Goal: Task Accomplishment & Management: Use online tool/utility

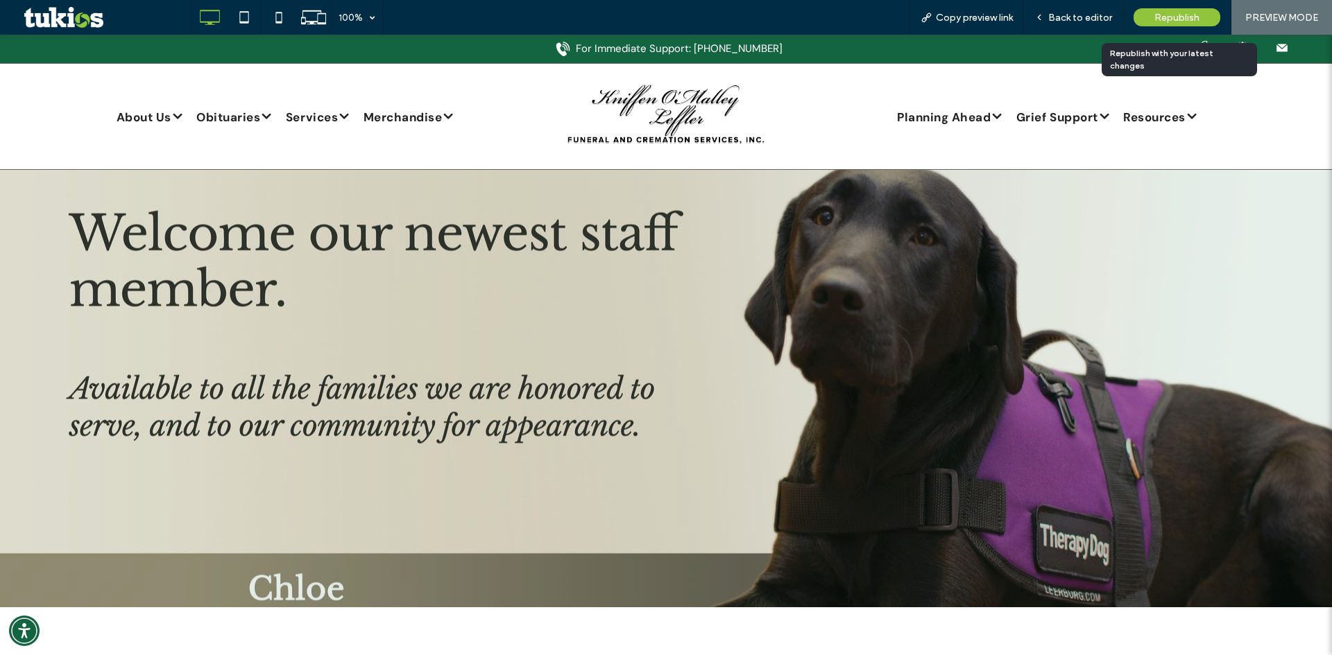
click at [1188, 20] on span "Republish" at bounding box center [1176, 18] width 45 height 12
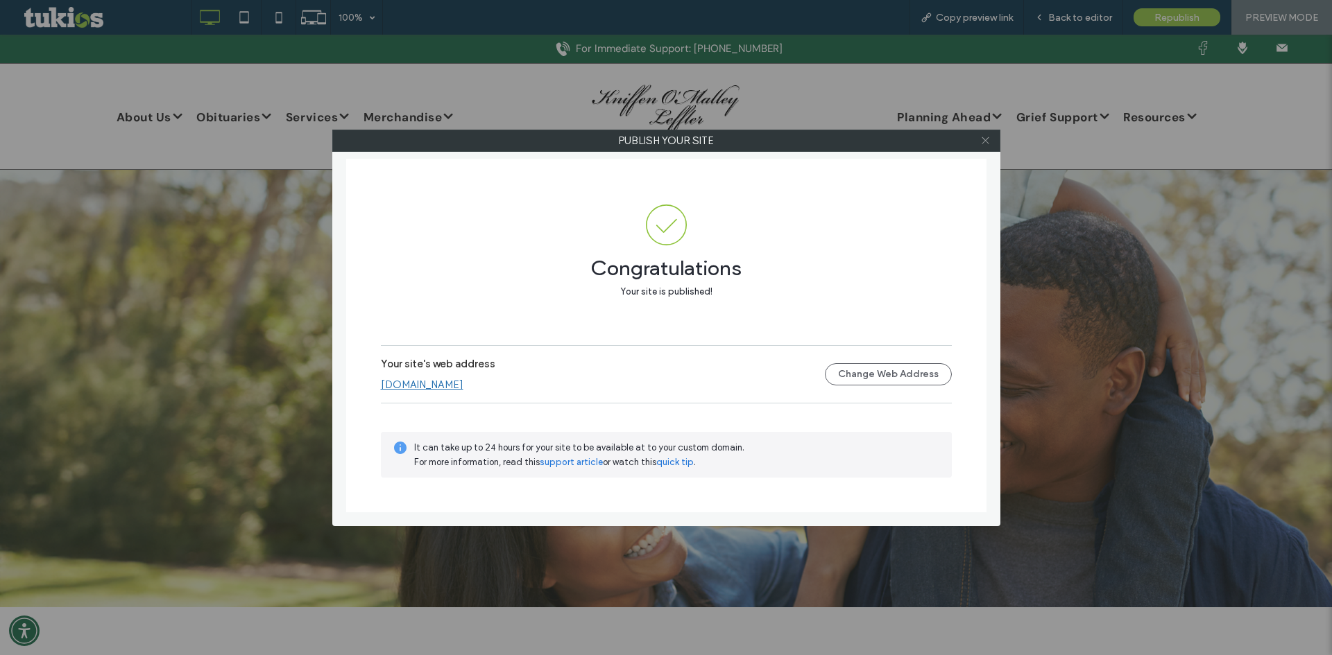
click at [988, 141] on icon at bounding box center [985, 140] width 10 height 10
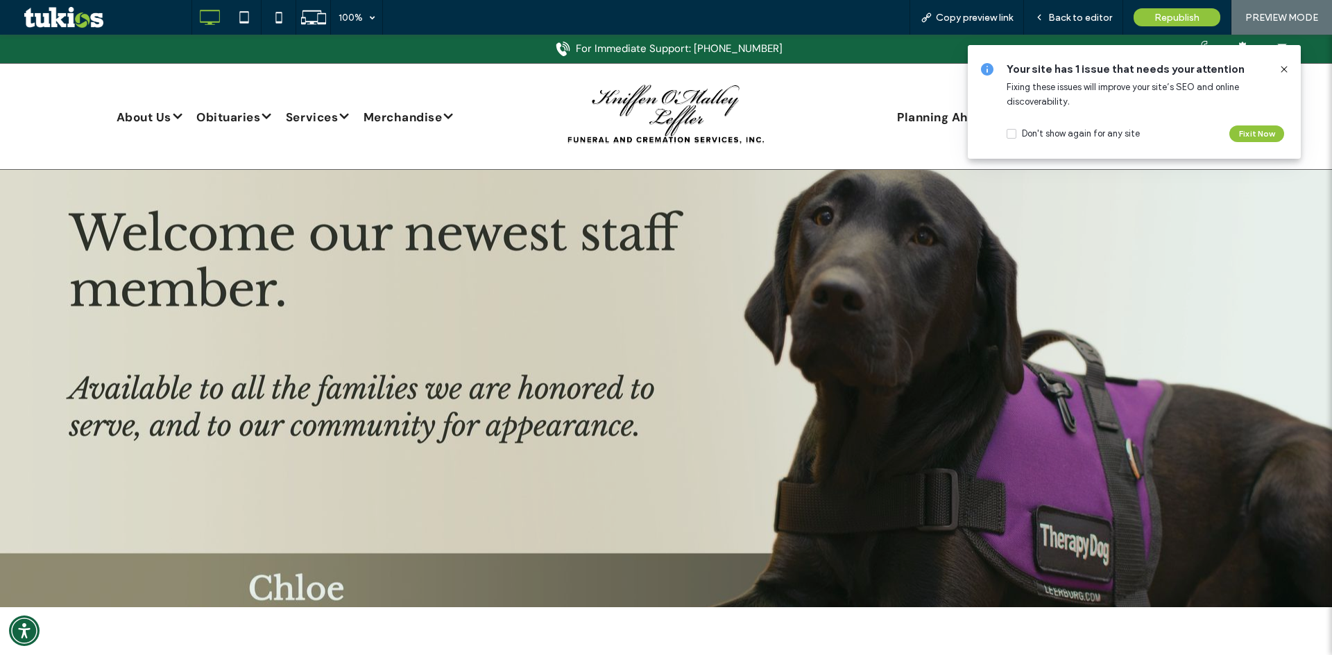
click at [1287, 69] on icon at bounding box center [1283, 69] width 11 height 11
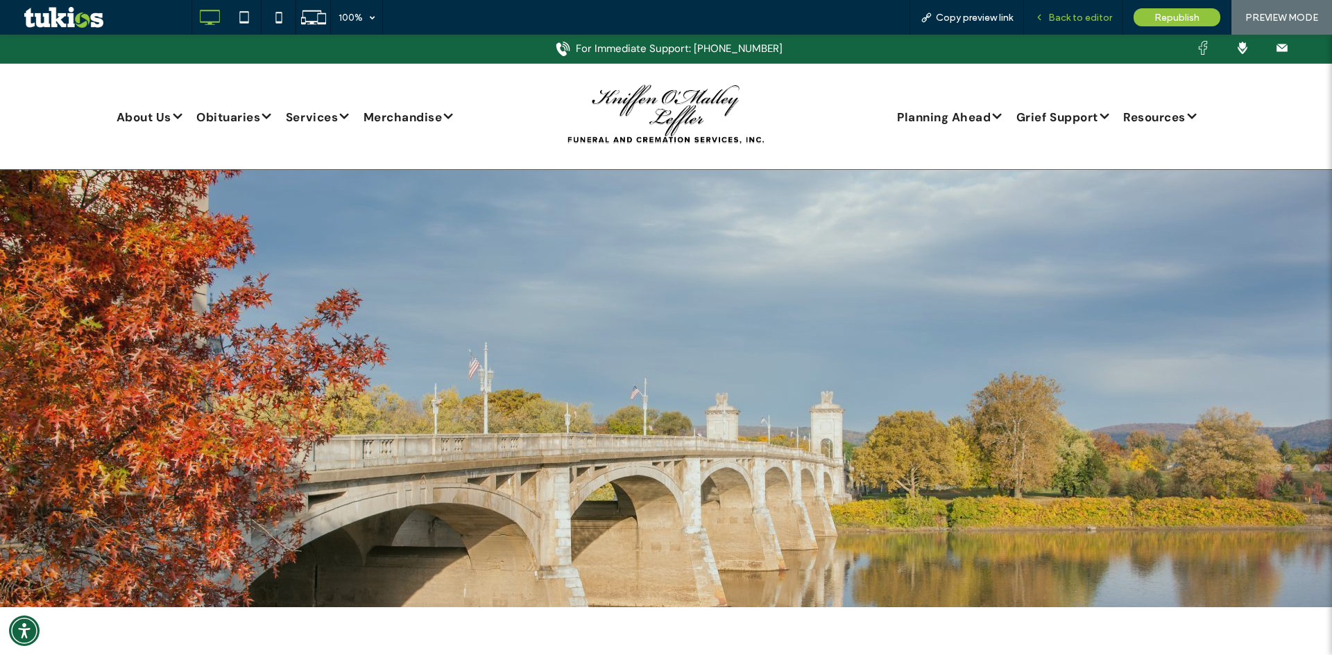
click at [1095, 17] on span "Back to editor" at bounding box center [1080, 18] width 64 height 12
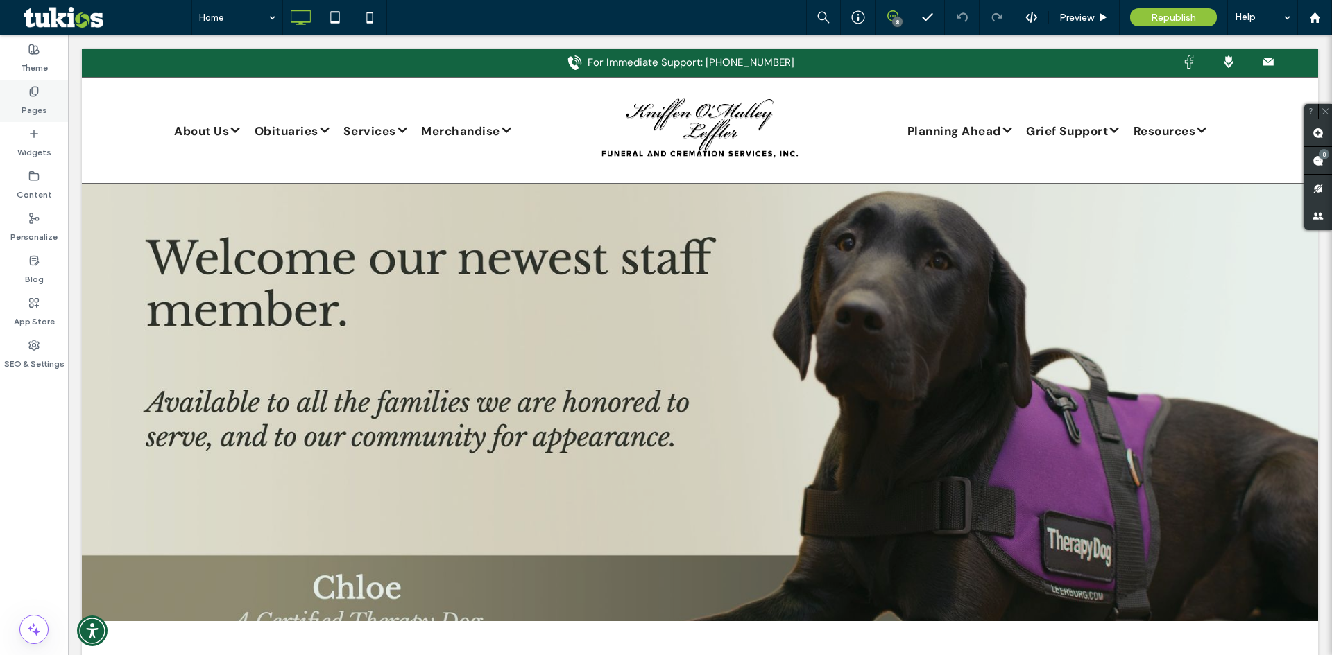
click at [40, 112] on label "Pages" at bounding box center [35, 106] width 26 height 19
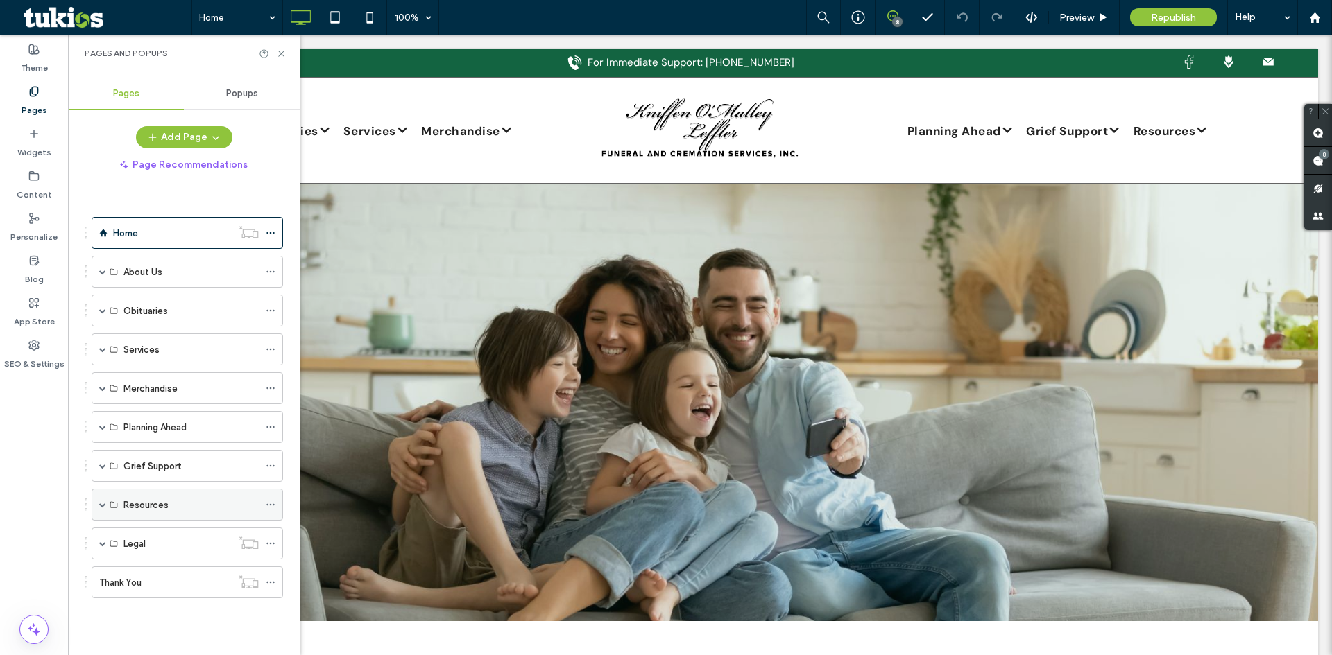
click at [102, 508] on span at bounding box center [102, 504] width 7 height 7
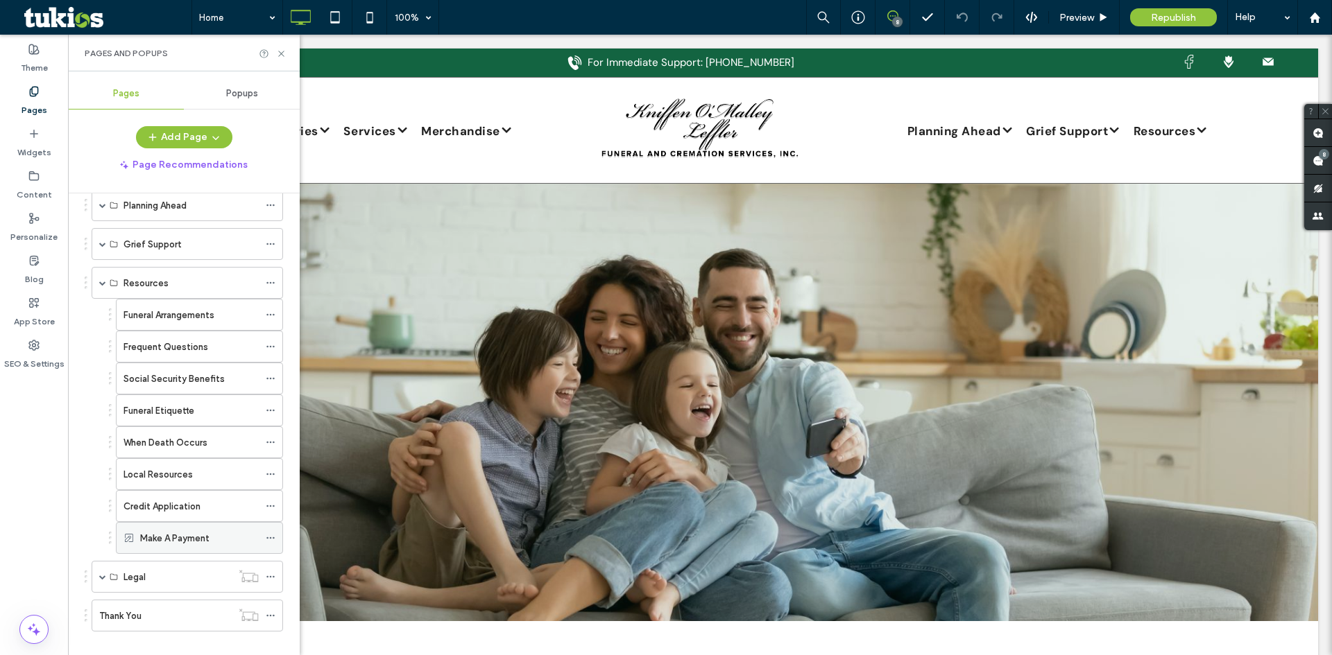
scroll to position [240, 0]
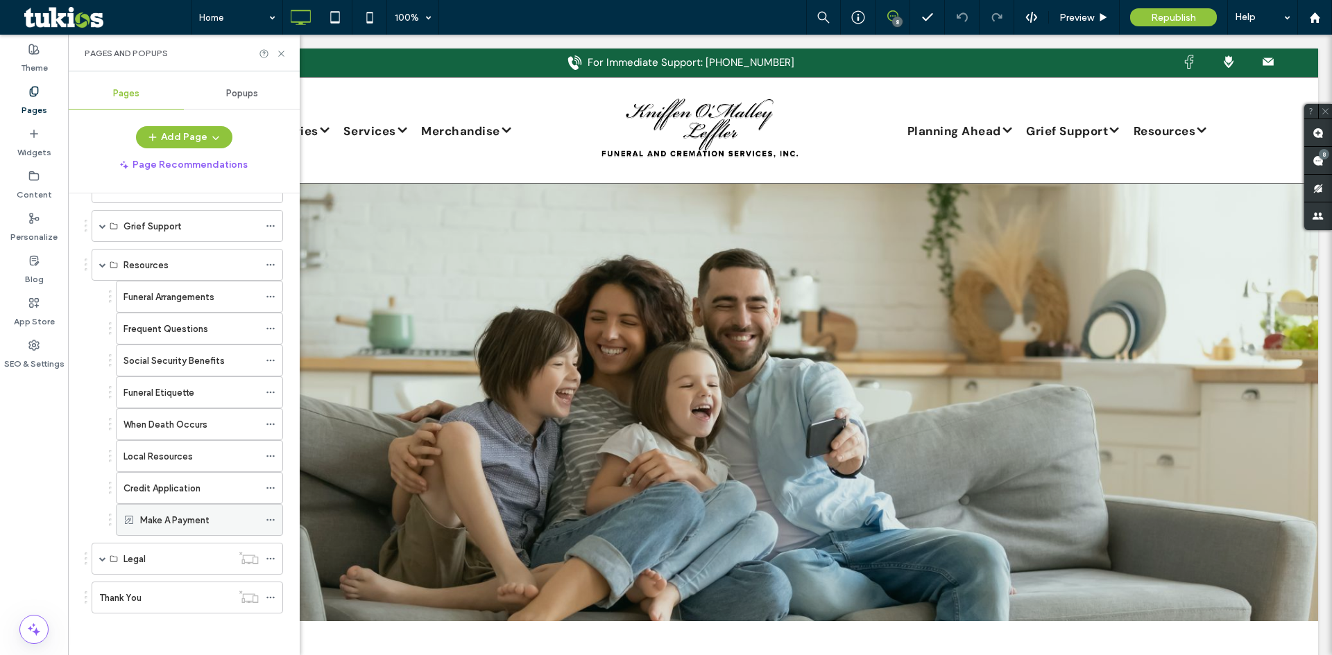
click at [213, 519] on div "Make A Payment" at bounding box center [199, 520] width 119 height 15
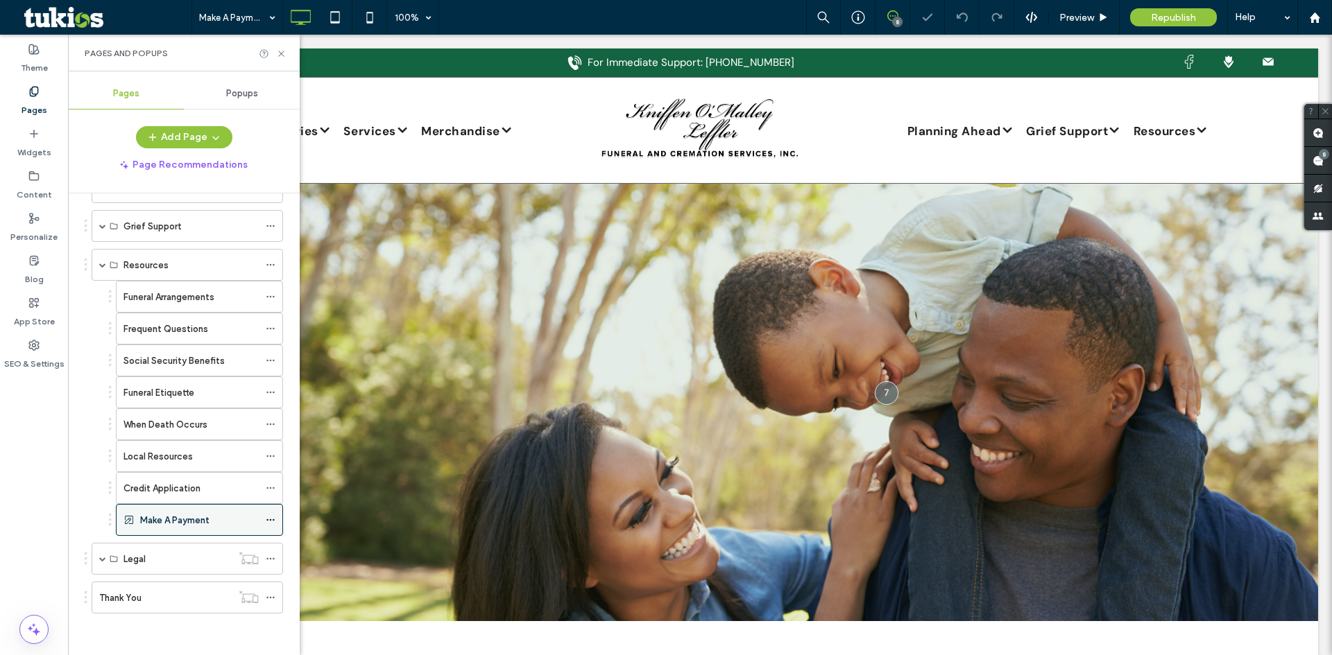
click at [268, 521] on use at bounding box center [270, 520] width 8 height 2
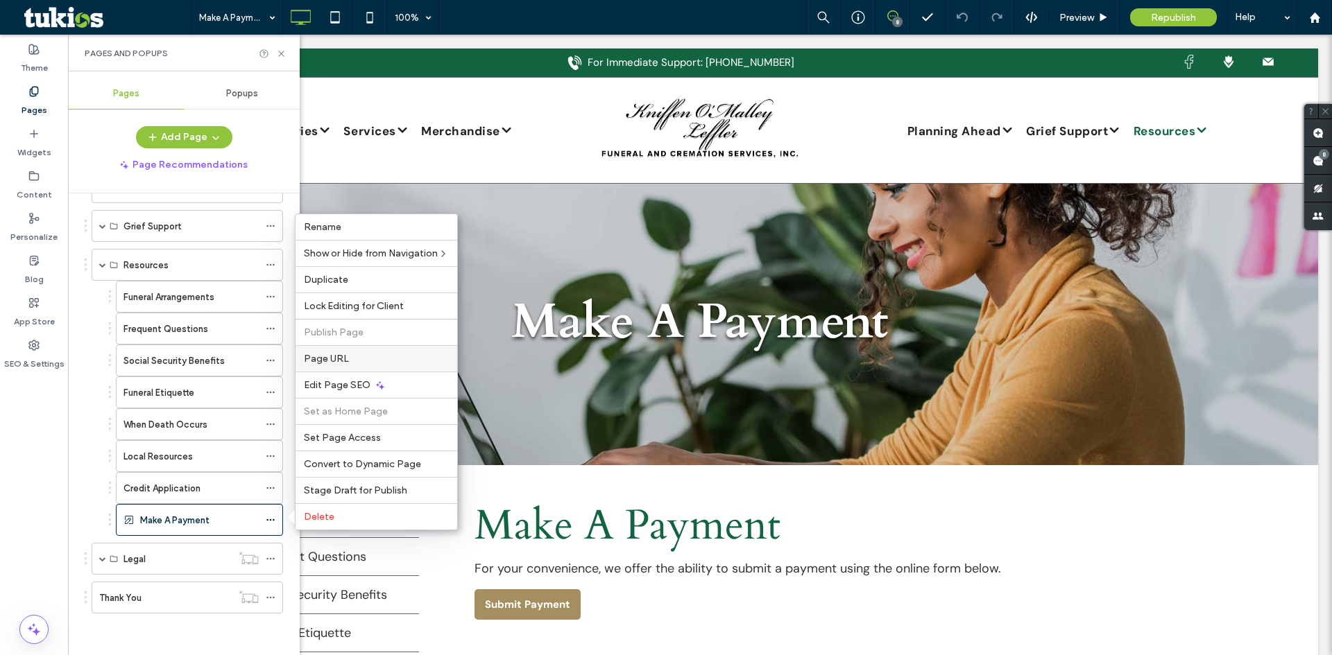
click at [420, 356] on label "Page URL" at bounding box center [376, 359] width 145 height 12
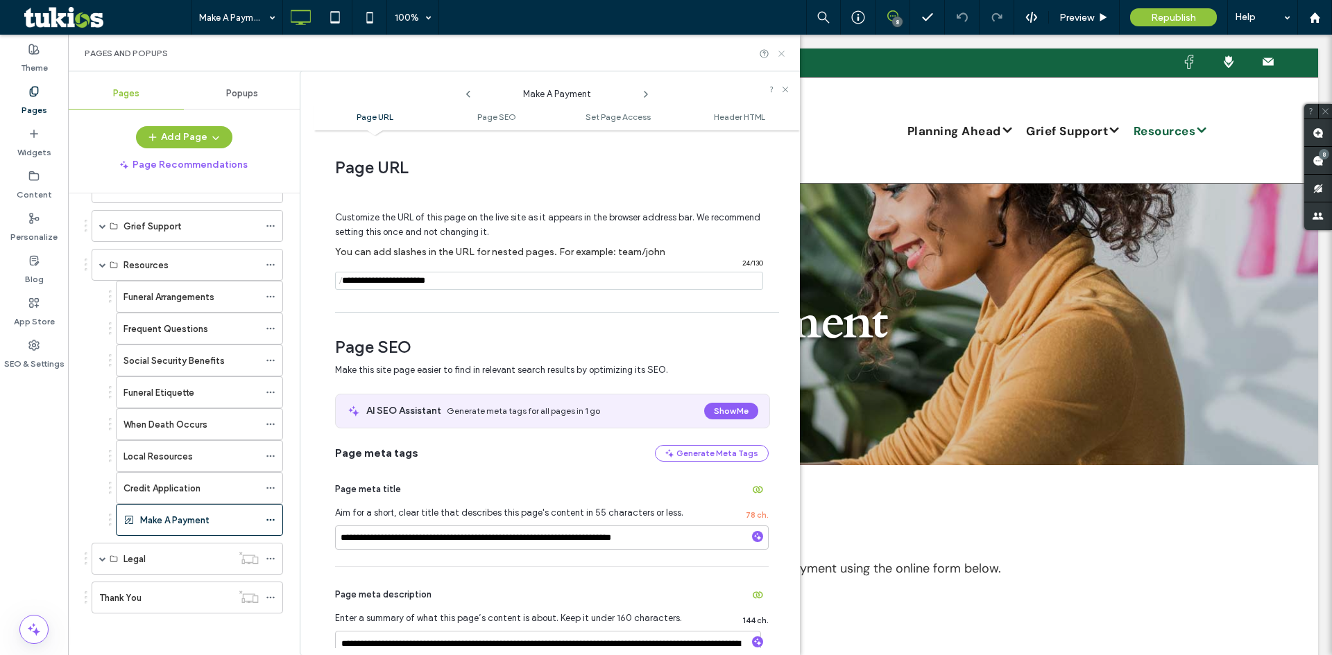
click at [783, 56] on icon at bounding box center [781, 54] width 10 height 10
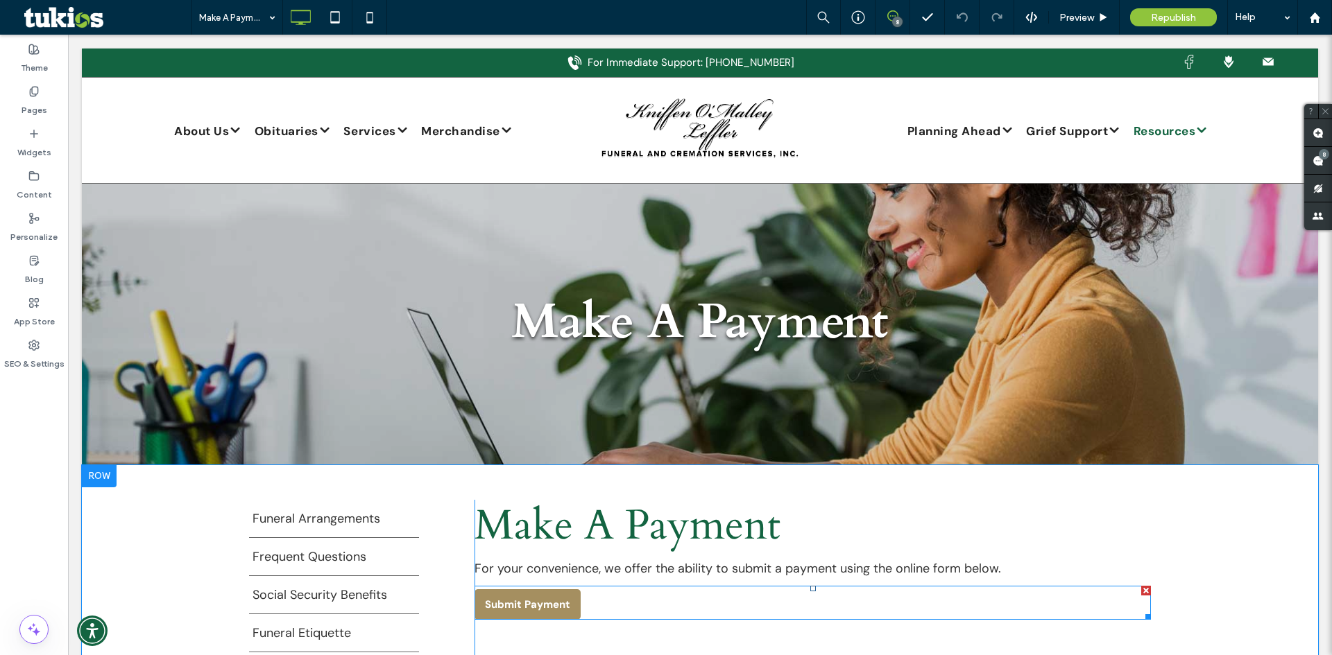
click at [549, 603] on span at bounding box center [812, 603] width 676 height 34
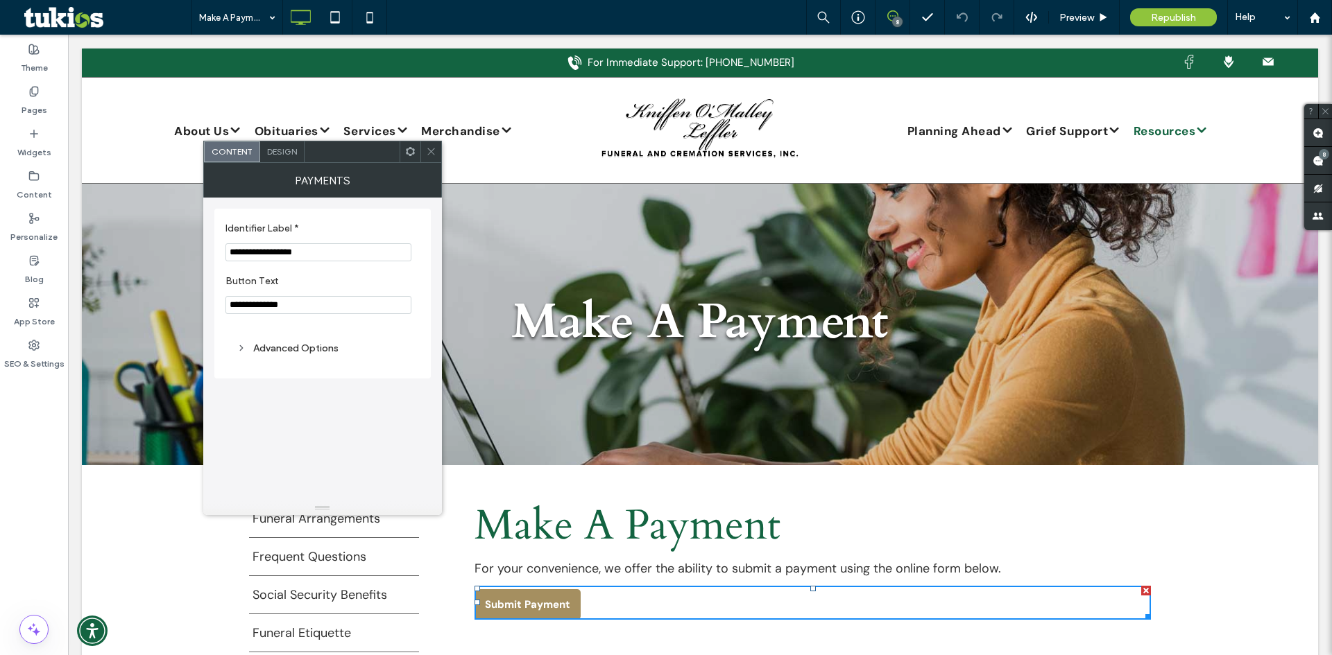
click at [429, 149] on icon at bounding box center [431, 151] width 10 height 10
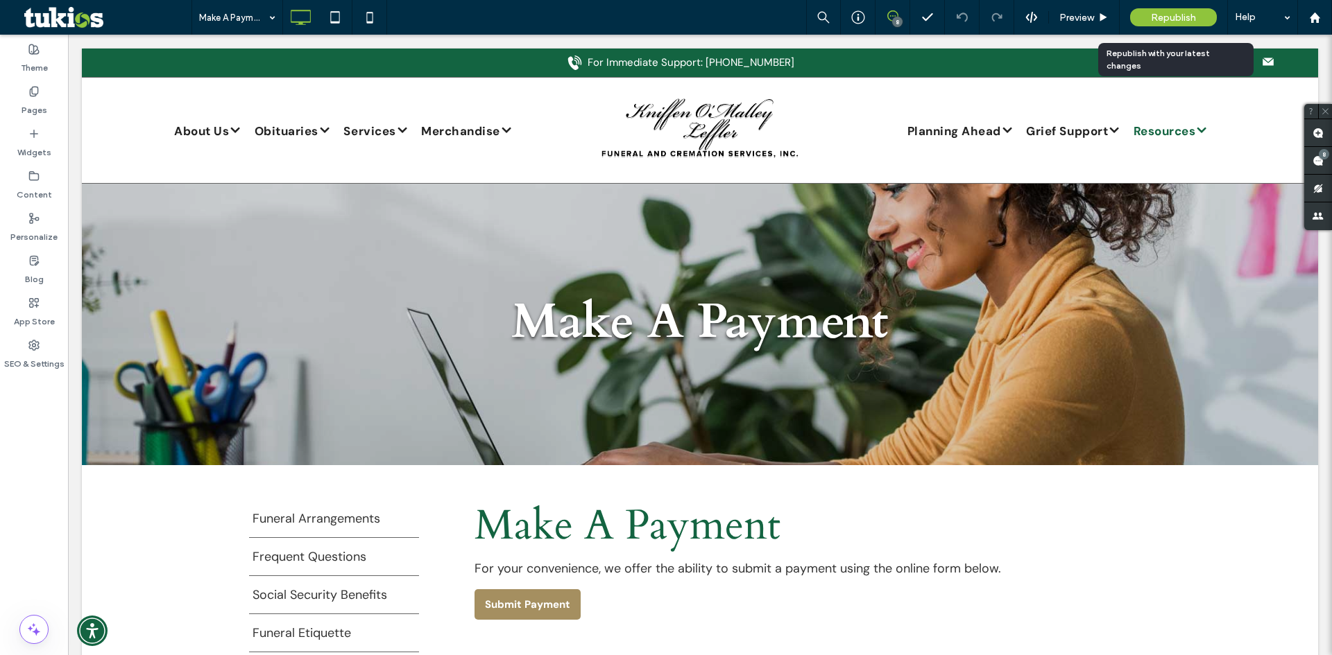
click at [1160, 19] on span "Republish" at bounding box center [1173, 18] width 45 height 12
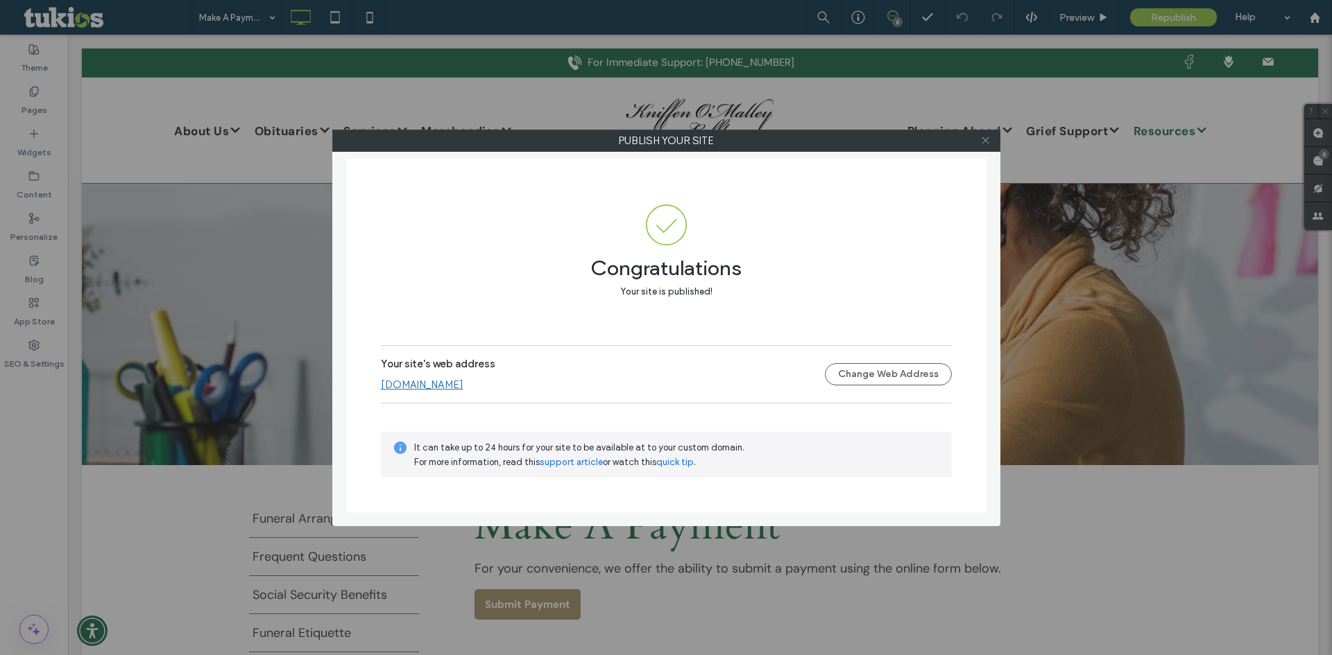
click at [983, 139] on icon at bounding box center [985, 140] width 10 height 10
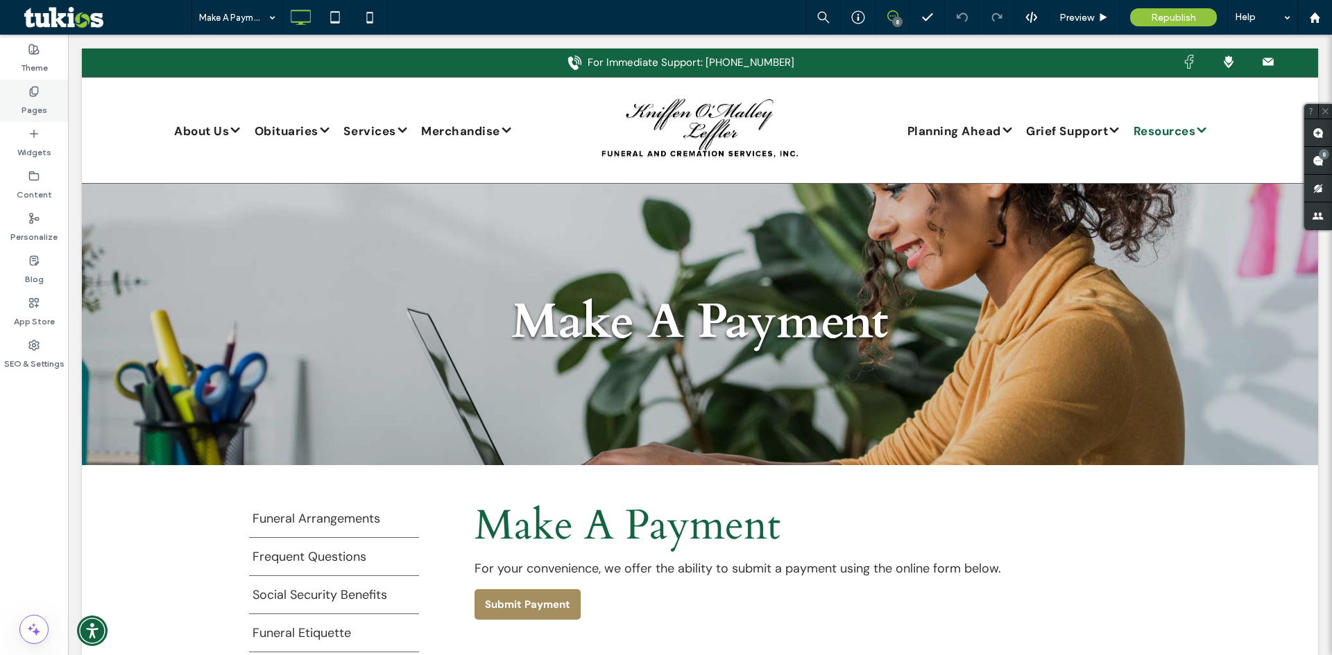
click at [38, 101] on label "Pages" at bounding box center [35, 106] width 26 height 19
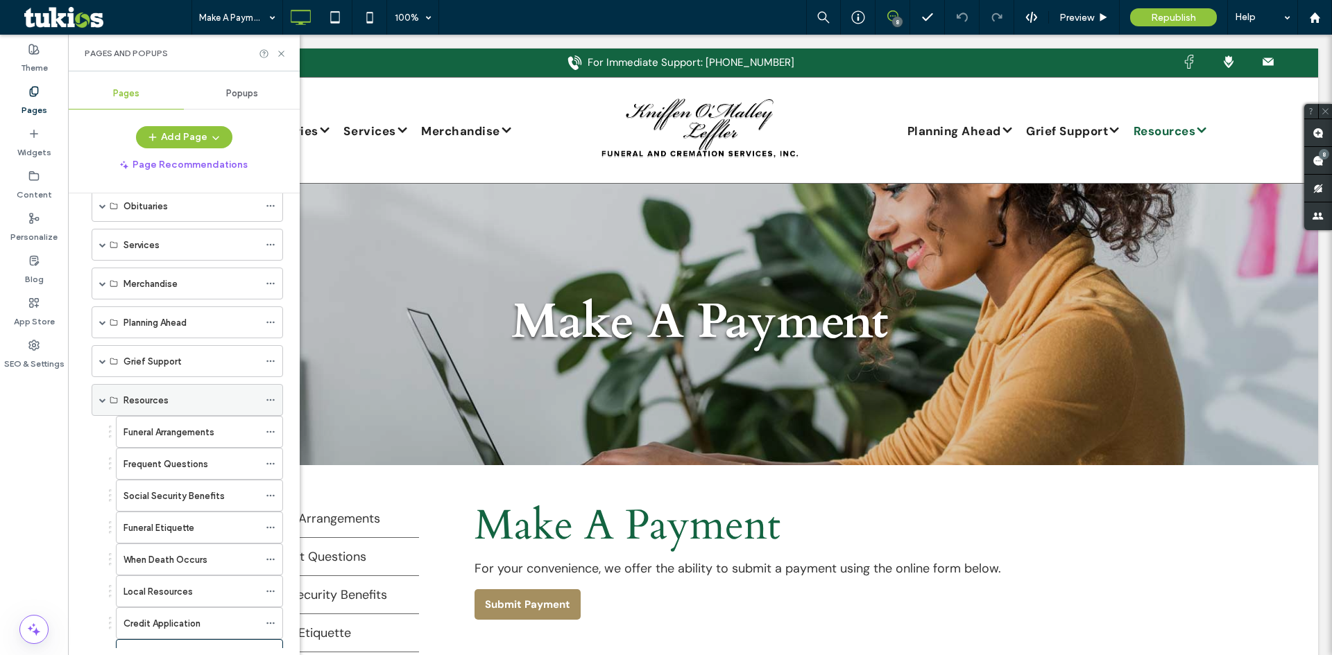
scroll to position [139, 0]
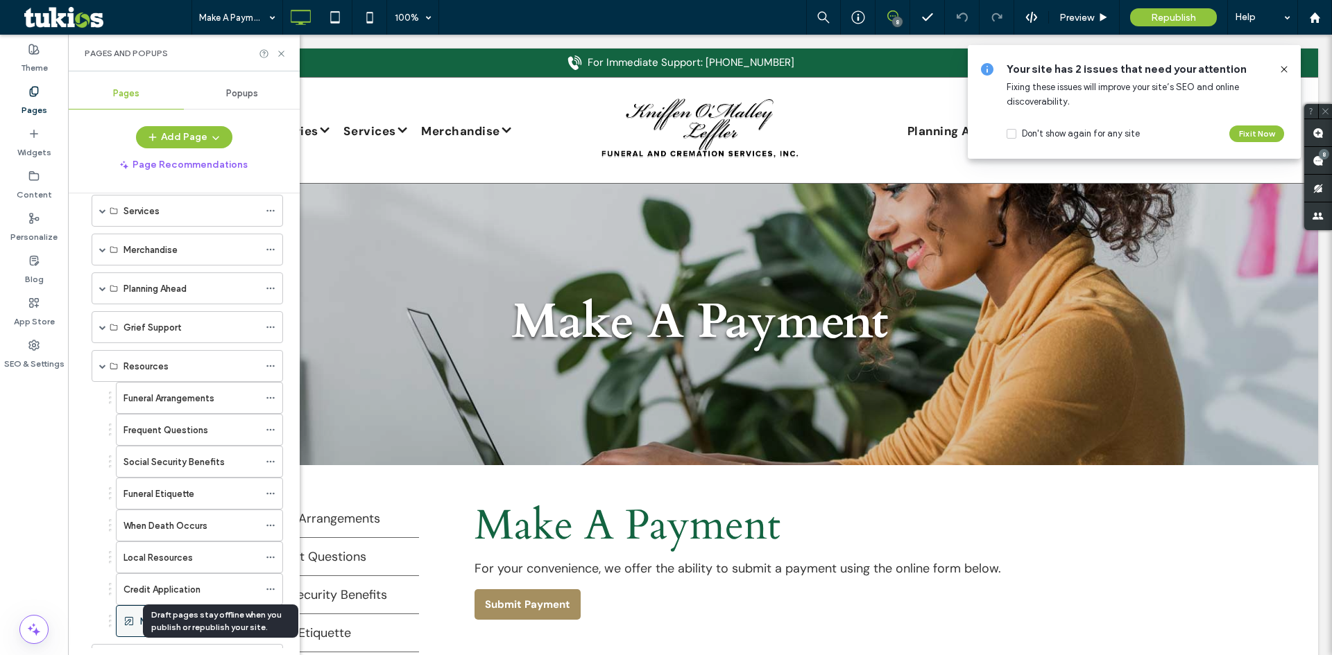
click at [129, 620] on use at bounding box center [129, 621] width 8 height 8
click at [269, 619] on icon at bounding box center [271, 622] width 10 height 10
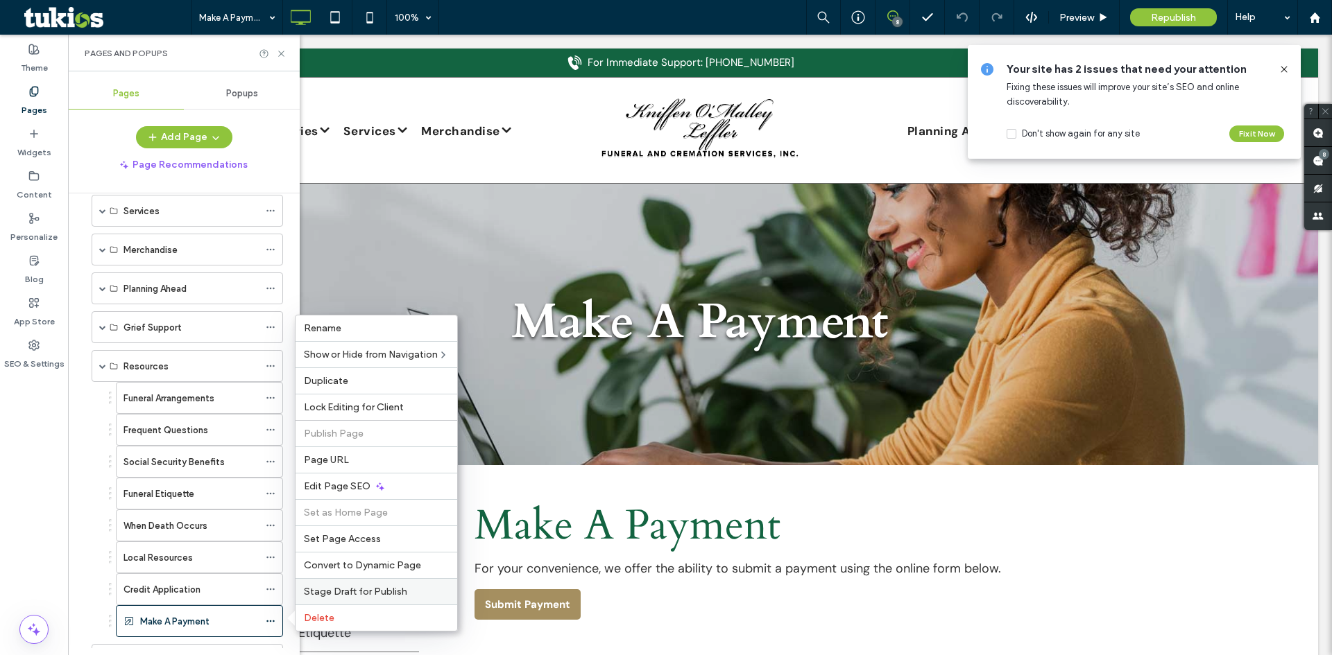
click at [390, 592] on span "Stage Draft for Publish" at bounding box center [355, 592] width 103 height 12
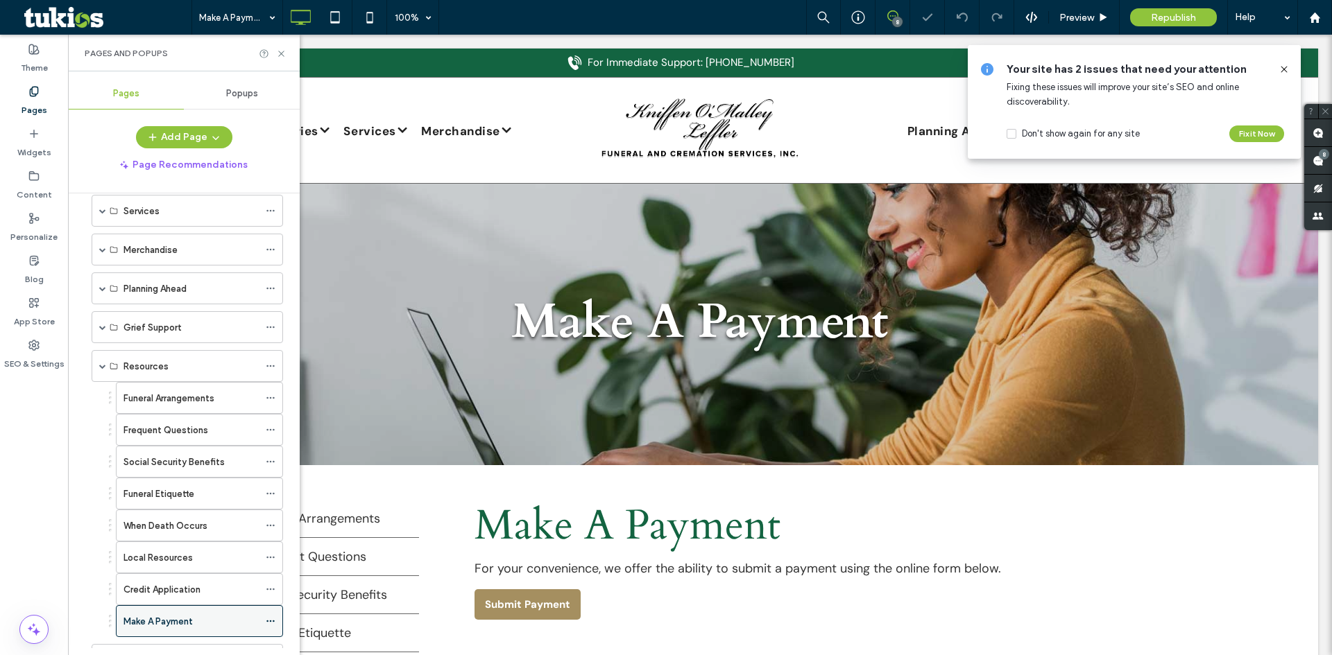
click at [269, 621] on icon at bounding box center [271, 622] width 10 height 10
click at [103, 599] on ol "Funeral Arrangements Frequent Questions Social Security Benefits Funeral Etique…" at bounding box center [190, 509] width 184 height 255
click at [1281, 75] on span at bounding box center [1283, 69] width 11 height 15
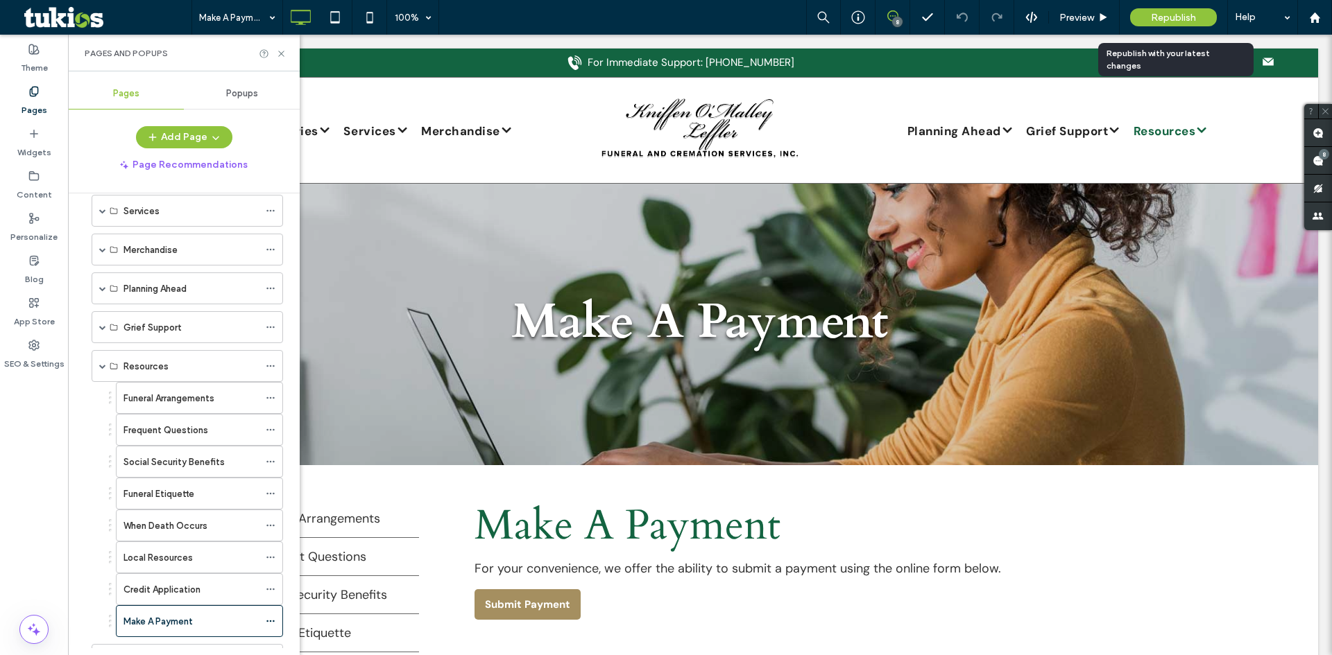
click at [1183, 15] on span "Republish" at bounding box center [1173, 18] width 45 height 12
